Goal: Communication & Community: Share content

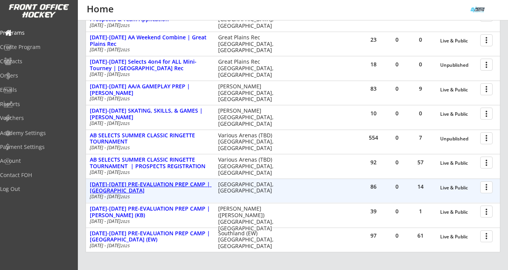
scroll to position [196, 0]
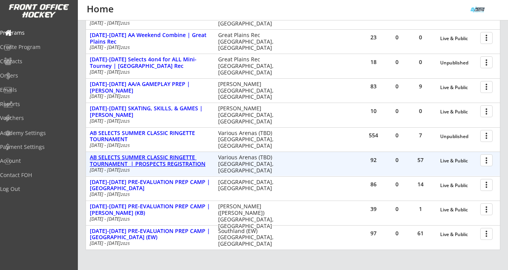
click at [176, 159] on div "AB SELECTS SUMMER CLASSIC RINGETTE TOURNAMENT | PROSPECTS REGISTRATION" at bounding box center [150, 160] width 120 height 13
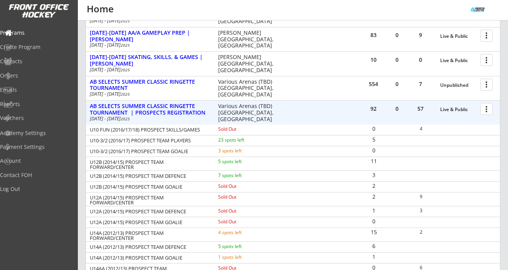
scroll to position [250, 0]
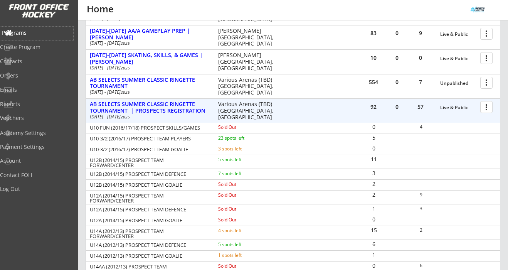
click at [34, 33] on div "Programs" at bounding box center [36, 32] width 69 height 5
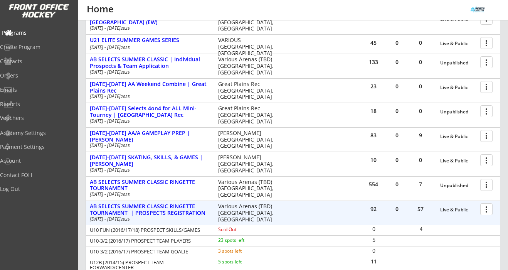
scroll to position [0, 0]
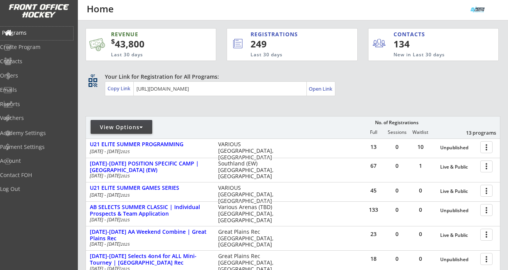
click at [34, 32] on div "Programs" at bounding box center [36, 32] width 69 height 5
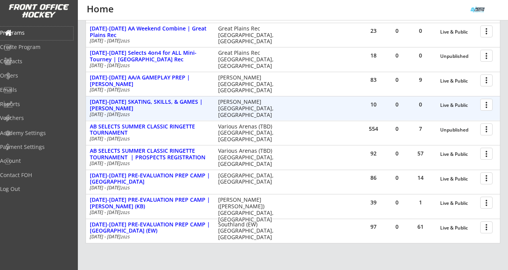
scroll to position [207, 0]
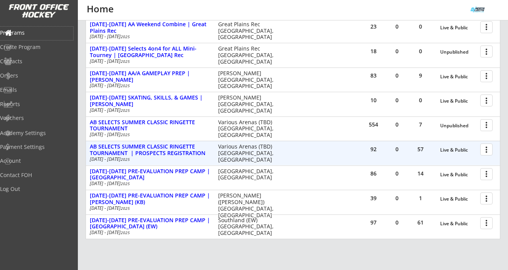
click at [134, 149] on div "AB SELECTS SUMMER CLASSIC RINGETTE TOURNAMENT | PROSPECTS REGISTRATION" at bounding box center [150, 149] width 120 height 13
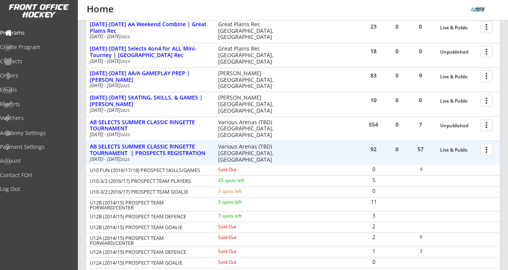
click at [485, 151] on div at bounding box center [487, 148] width 13 height 13
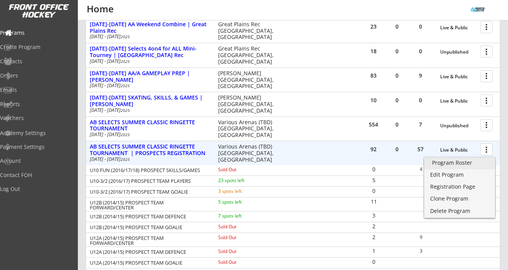
click at [462, 165] on div "Program Roster" at bounding box center [459, 162] width 55 height 5
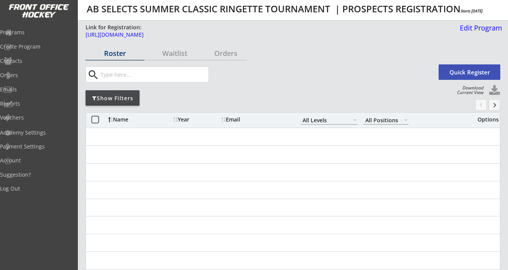
select select ""All Levels""
select select ""All Positions""
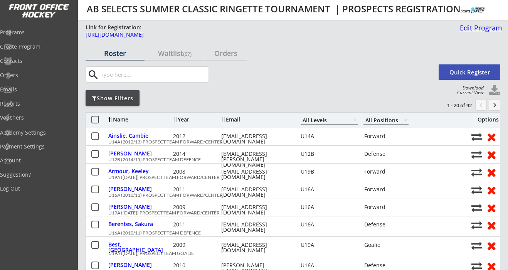
click at [474, 27] on div "Edit Program" at bounding box center [478, 27] width 45 height 7
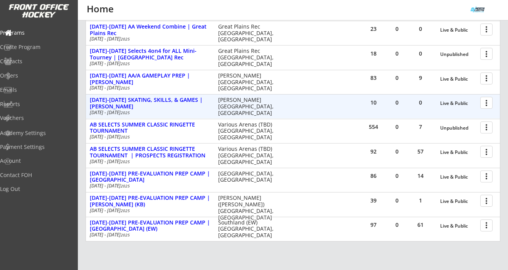
scroll to position [207, 0]
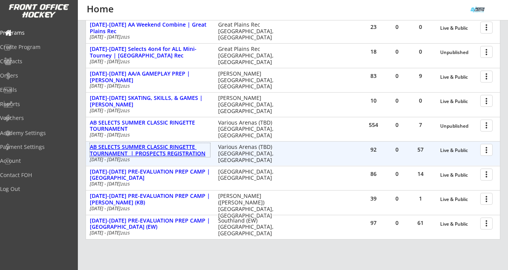
click at [178, 154] on div "AB SELECTS SUMMER CLASSIC RINGETTE TOURNAMENT | PROSPECTS REGISTRATION" at bounding box center [150, 150] width 120 height 13
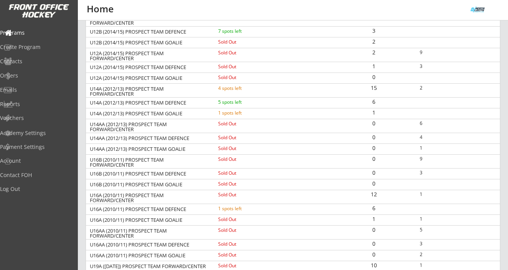
scroll to position [304, 0]
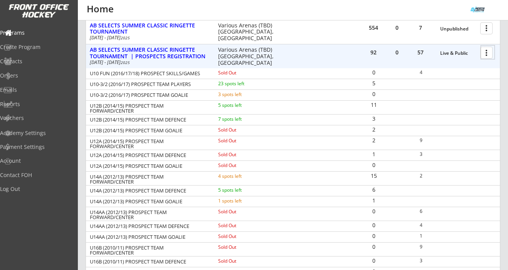
click at [486, 57] on div at bounding box center [487, 51] width 13 height 13
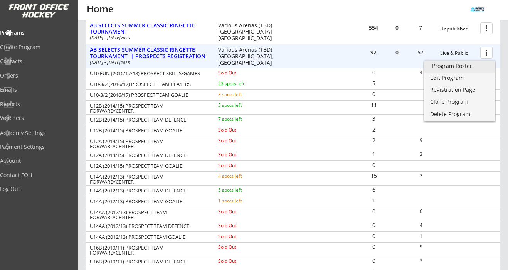
click at [468, 67] on div "Program Roster" at bounding box center [459, 65] width 55 height 5
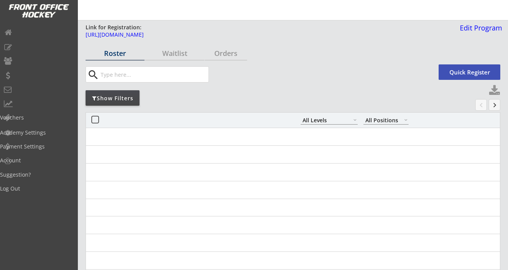
select select ""All Levels""
select select ""All Positions""
select select ""All Levels""
select select ""All Positions""
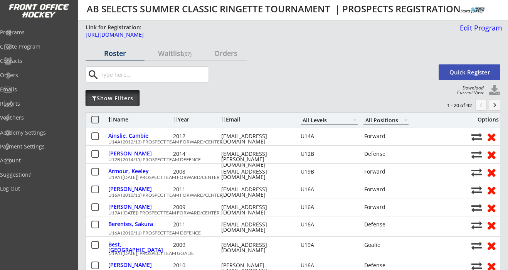
click at [131, 98] on div "Show Filters" at bounding box center [113, 98] width 54 height 8
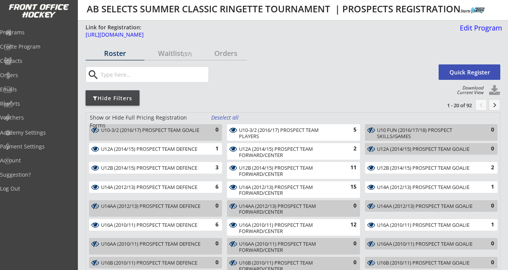
click at [220, 119] on div "Deselect all" at bounding box center [225, 118] width 29 height 8
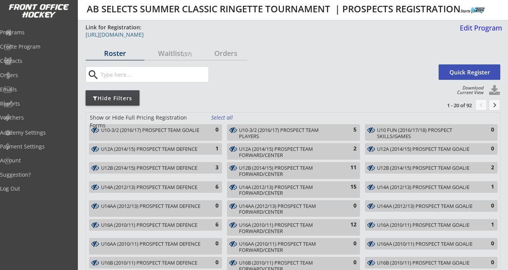
click at [238, 37] on div "https://frontofficehockey.com/abselects-program/1739248623075x620813868285820900" at bounding box center [270, 34] width 369 height 5
click at [42, 35] on div "Programs" at bounding box center [36, 32] width 69 height 5
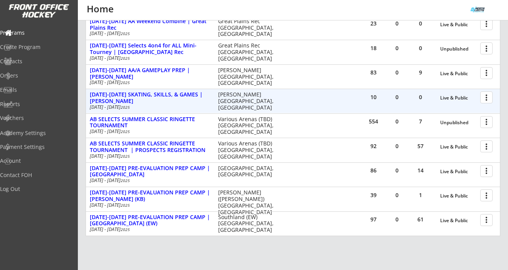
scroll to position [216, 0]
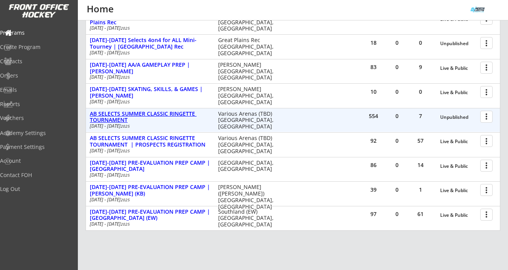
click at [168, 115] on div "AB SELECTS SUMMER CLASSIC RINGETTE TOURNAMENT" at bounding box center [150, 117] width 120 height 13
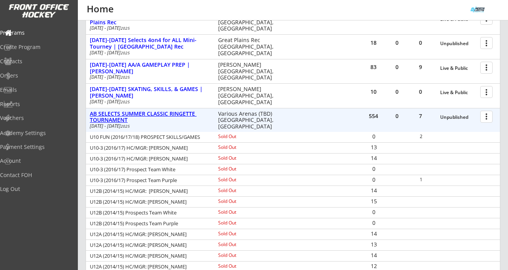
click at [165, 118] on div "AB SELECTS SUMMER CLASSIC RINGETTE TOURNAMENT" at bounding box center [150, 117] width 120 height 13
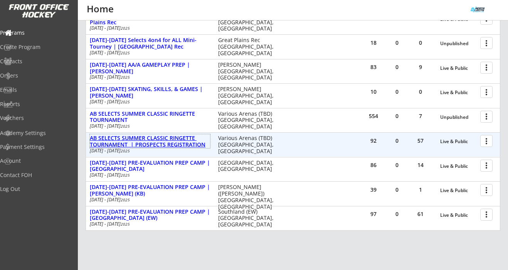
click at [165, 142] on div "AB SELECTS SUMMER CLASSIC RINGETTE TOURNAMENT | PROSPECTS REGISTRATION" at bounding box center [150, 141] width 120 height 13
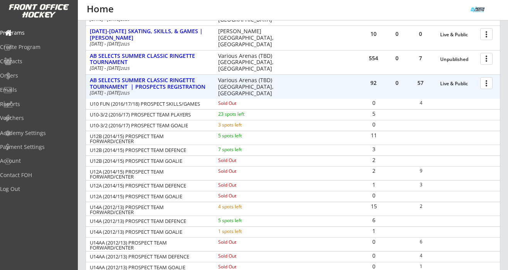
scroll to position [190, 0]
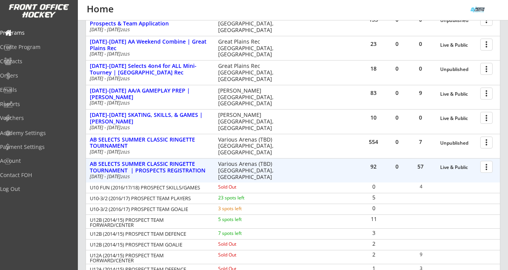
click at [486, 167] on div at bounding box center [487, 165] width 13 height 13
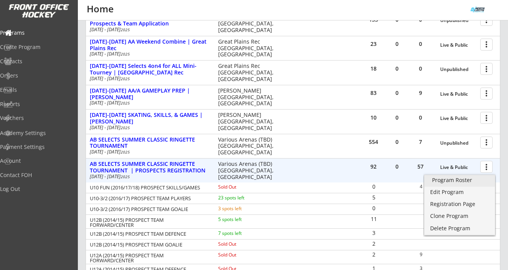
click at [475, 180] on div "Program Roster" at bounding box center [459, 179] width 55 height 5
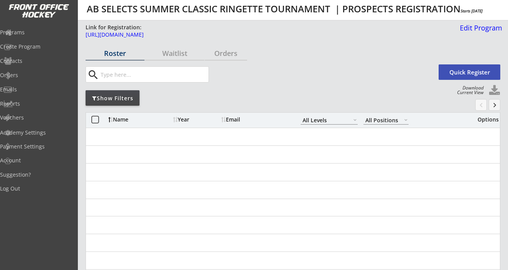
select select ""All Levels""
select select ""All Positions""
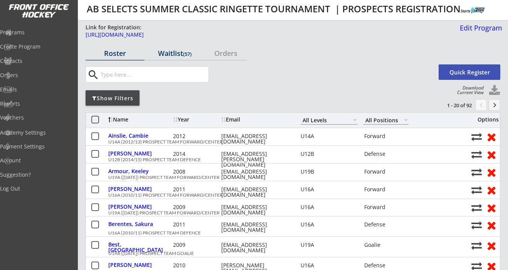
click at [176, 54] on div "Waitlist (57)" at bounding box center [174, 53] width 59 height 7
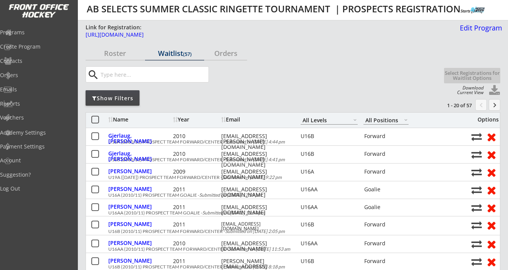
click at [135, 96] on div "Show Filters" at bounding box center [113, 98] width 54 height 8
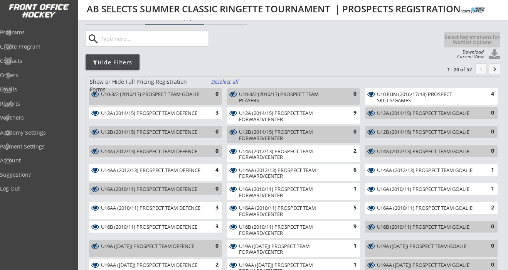
scroll to position [43, 0]
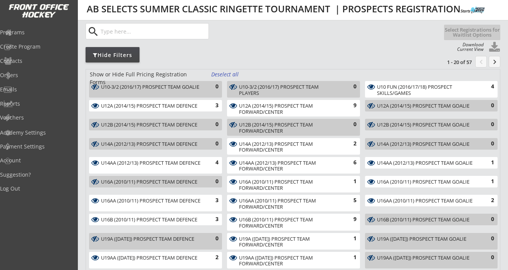
click at [234, 71] on div "Deselect all" at bounding box center [225, 74] width 29 height 8
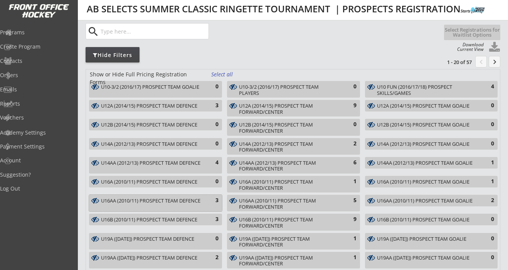
click at [207, 202] on div "3" at bounding box center [210, 200] width 15 height 8
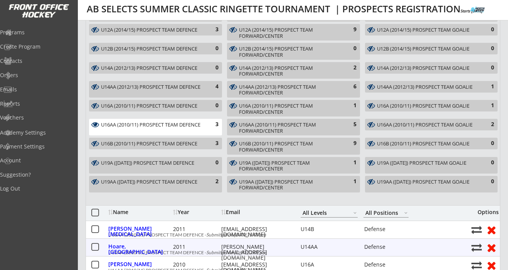
scroll to position [119, 0]
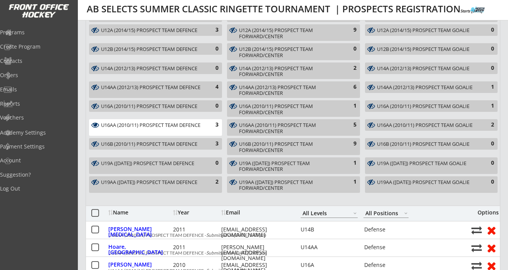
click at [210, 124] on div "3" at bounding box center [210, 125] width 15 height 8
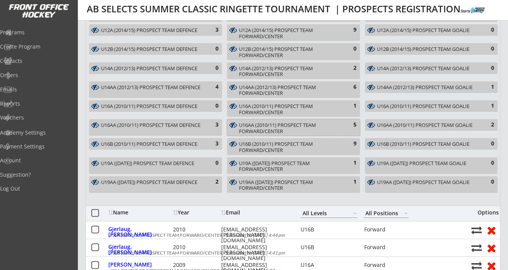
click at [255, 124] on div "U16AA (2010/11) PROSPECT TEAM FORWARD/CENTER" at bounding box center [289, 128] width 100 height 12
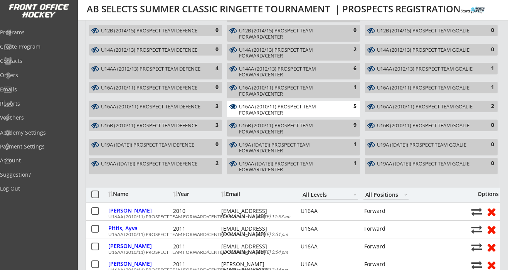
scroll to position [135, 0]
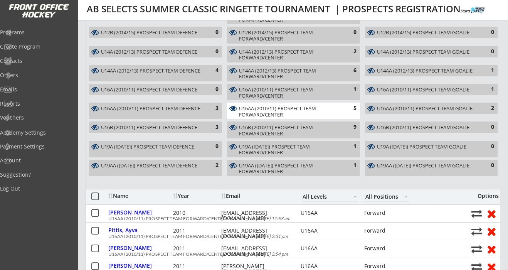
click at [355, 108] on div "5" at bounding box center [348, 108] width 15 height 8
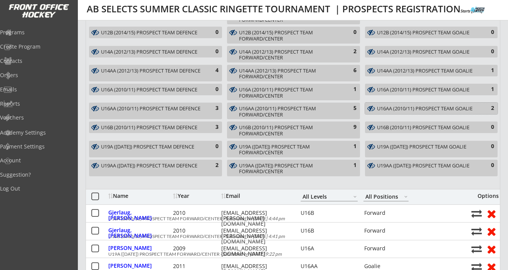
click at [384, 108] on div "U16AA (2010/11) PROSPECT TEAM GOALIE" at bounding box center [427, 109] width 100 height 6
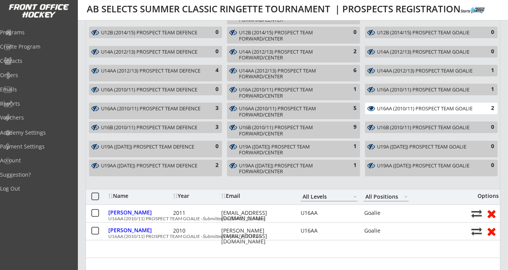
click at [377, 107] on div "U16AA (2010/11) PROSPECT TEAM GOALIE" at bounding box center [427, 109] width 100 height 6
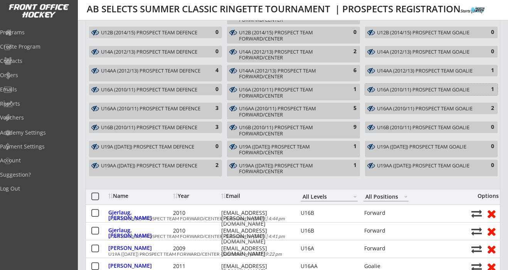
click at [383, 91] on div "U16A (2010/11) PROSPECT TEAM GOALIE" at bounding box center [427, 90] width 100 height 6
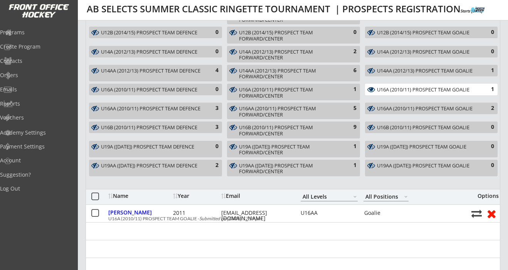
click at [383, 91] on div "U16A (2010/11) PROSPECT TEAM GOALIE" at bounding box center [427, 90] width 100 height 6
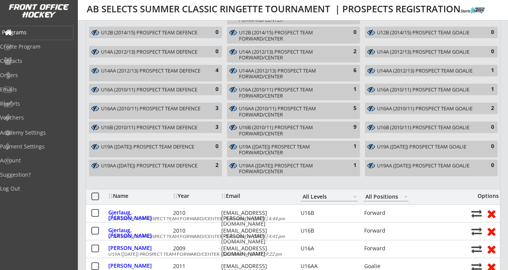
click at [37, 33] on div "Programs" at bounding box center [36, 32] width 69 height 5
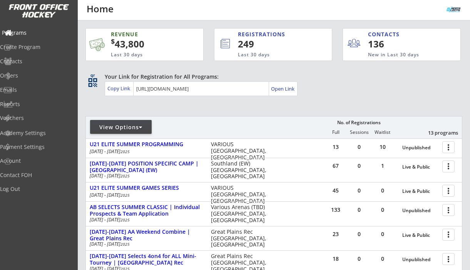
click at [39, 35] on div "Programs" at bounding box center [36, 32] width 69 height 5
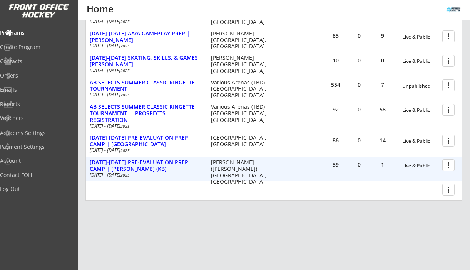
scroll to position [247, 0]
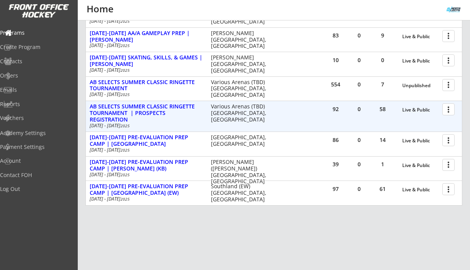
click at [448, 108] on div at bounding box center [449, 108] width 13 height 13
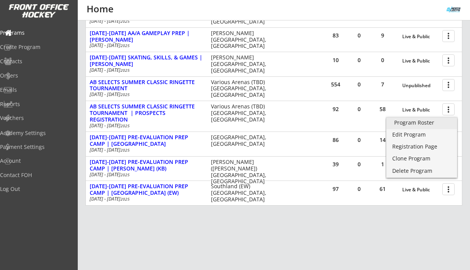
click at [435, 123] on div "Program Roster" at bounding box center [421, 122] width 55 height 5
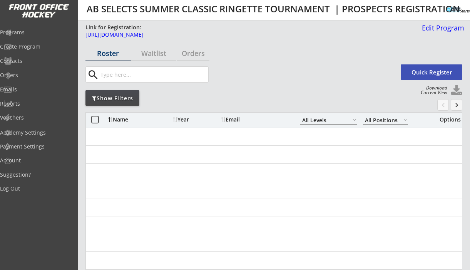
select select ""All Levels""
select select ""All Positions""
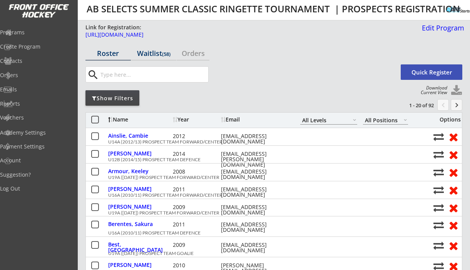
click at [151, 52] on div "Waitlist (58)" at bounding box center [153, 53] width 45 height 7
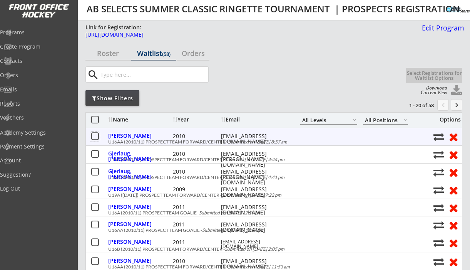
click at [94, 137] on button at bounding box center [95, 137] width 10 height 10
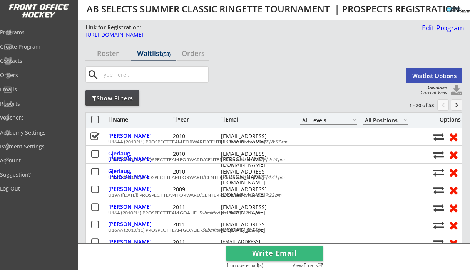
click at [422, 82] on button "Waitlist Options" at bounding box center [434, 75] width 56 height 15
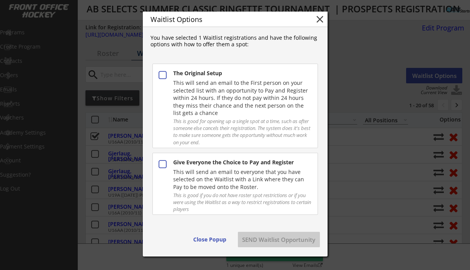
click at [225, 184] on div "This will send an email to everyone that you have selected on the Waitlist with…" at bounding box center [242, 179] width 138 height 23
click at [265, 237] on button "SEND Waitlist Opportunity" at bounding box center [279, 239] width 82 height 15
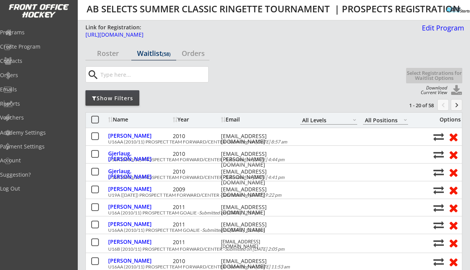
click at [147, 74] on input "input" at bounding box center [153, 74] width 109 height 15
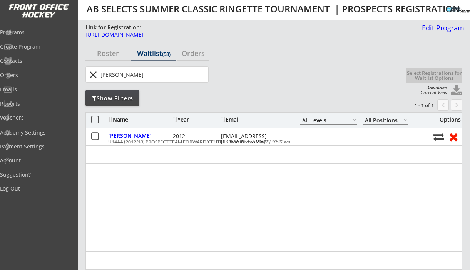
type input "[PERSON_NAME]"
click at [94, 73] on button "close" at bounding box center [93, 75] width 13 height 12
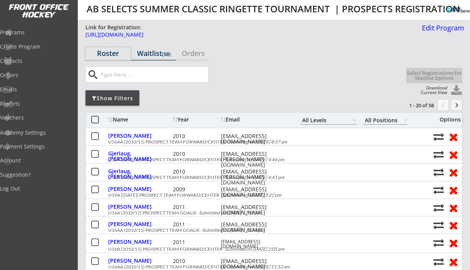
click at [101, 50] on div "Roster" at bounding box center [108, 53] width 45 height 7
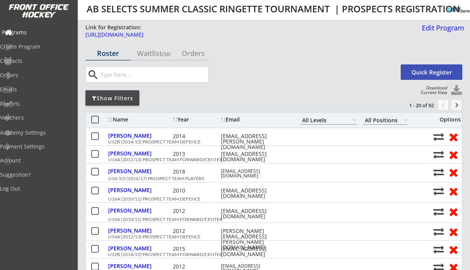
click at [29, 31] on div "Programs" at bounding box center [36, 32] width 69 height 5
